Goal: Task Accomplishment & Management: Manage account settings

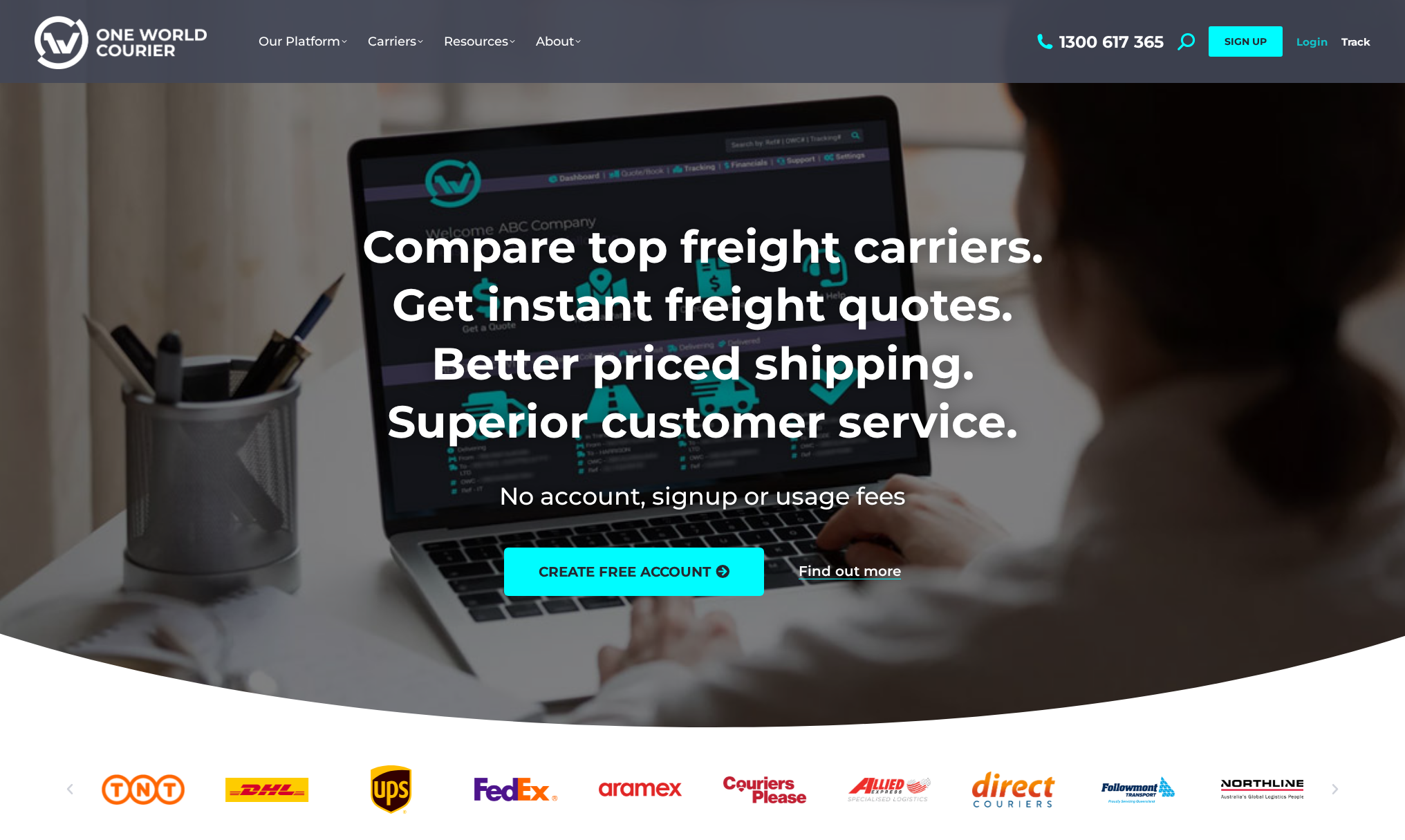
click at [1321, 44] on link "Login" at bounding box center [1312, 42] width 31 height 13
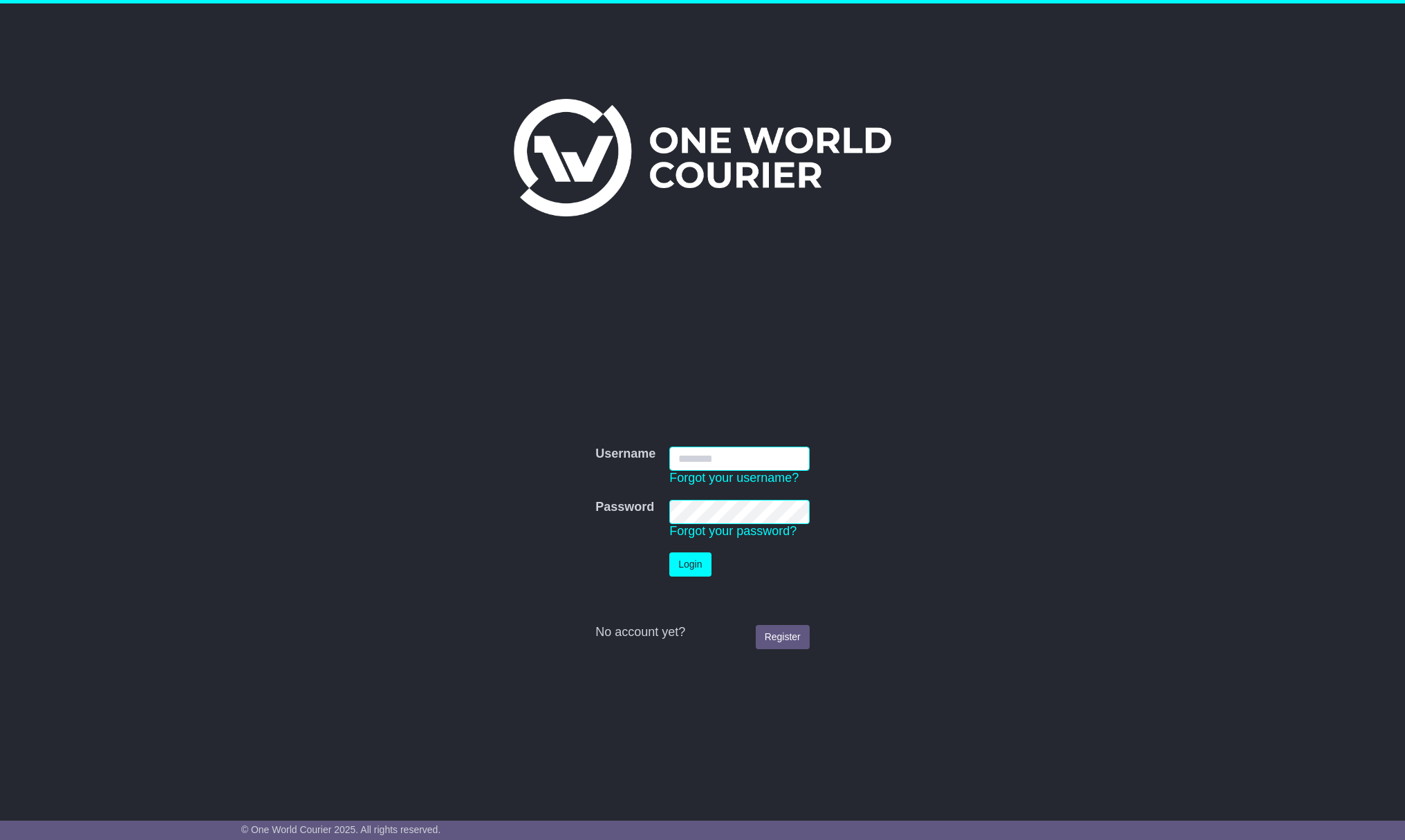
type input "**********"
click at [696, 567] on button "Login" at bounding box center [690, 564] width 42 height 24
